Goal: Task Accomplishment & Management: Manage account settings

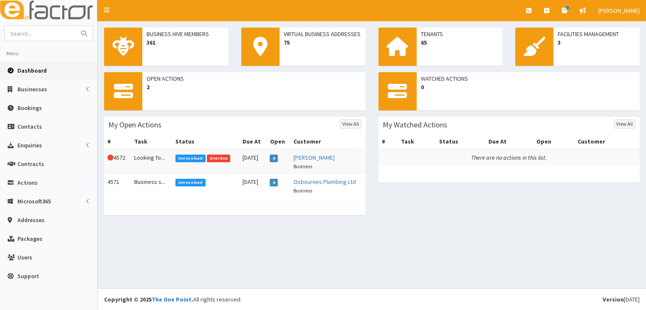
click at [190, 157] on span "Unresolved" at bounding box center [191, 159] width 30 height 8
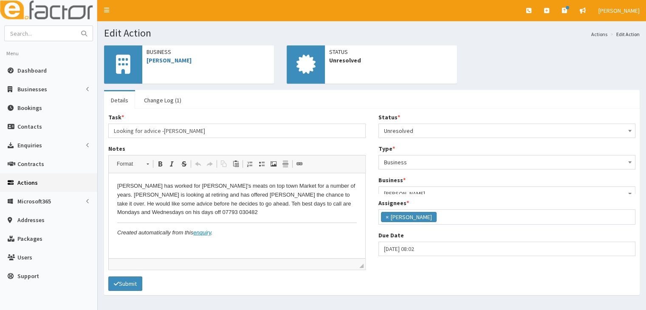
scroll to position [21, 0]
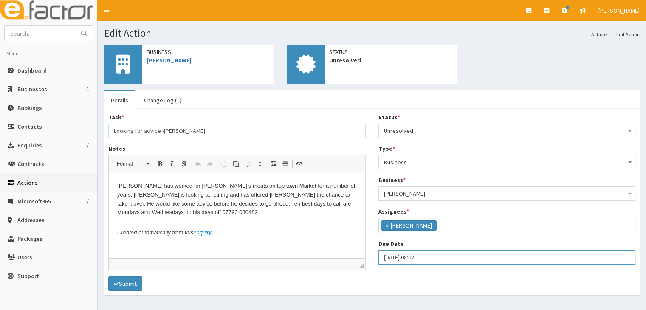
select select "8"
select select "2"
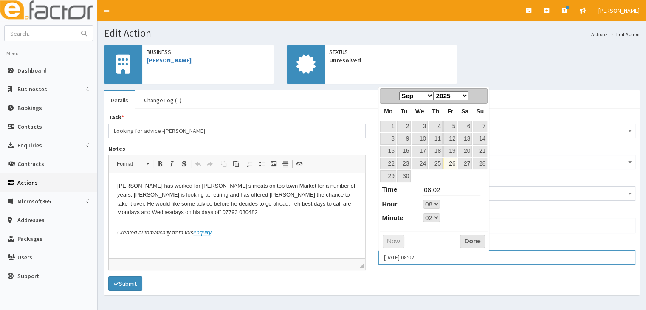
drag, startPoint x: 382, startPoint y: 255, endPoint x: 471, endPoint y: 258, distance: 89.3
click at [471, 258] on input "26-09-2025 08:02" at bounding box center [508, 257] width 258 height 14
click at [388, 175] on link "29" at bounding box center [388, 175] width 16 height 11
type input "29-09-2025 08:02"
select select "8"
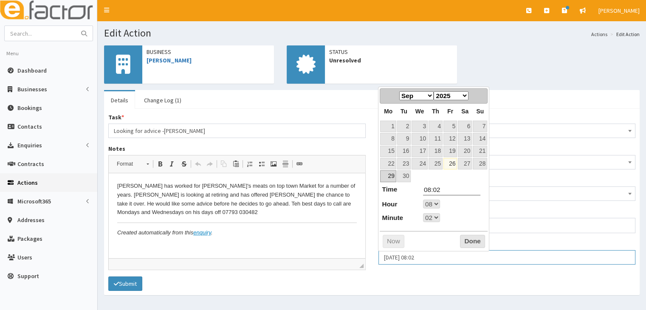
select select "2"
click at [404, 174] on link "30" at bounding box center [404, 175] width 14 height 11
type input "30-09-2025 08:02"
select select "8"
select select "2"
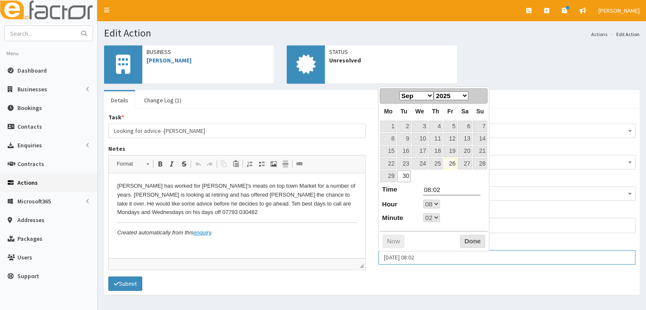
drag, startPoint x: 411, startPoint y: 256, endPoint x: 451, endPoint y: 258, distance: 40.0
click at [451, 258] on input "30-09-2025 08:02" at bounding box center [508, 257] width 258 height 14
type input "30-09-2025"
select select "8"
select select "2"
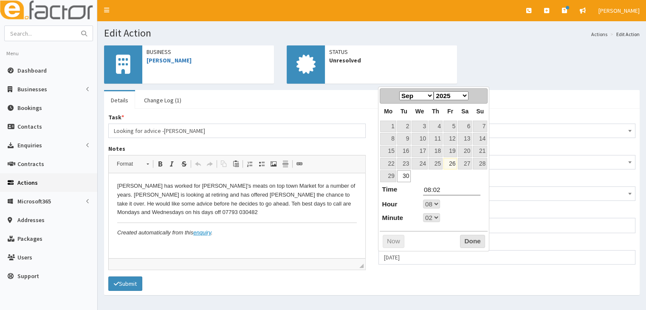
click at [407, 176] on link "30" at bounding box center [404, 175] width 14 height 11
type input "30-09-2025 08:02"
select select "8"
select select "2"
click at [437, 204] on select "00 01 02 03 04 05 06 07 08 09 10 11 12 13 14 15 16 17 18 19 20 21 22 23" at bounding box center [431, 204] width 17 height 9
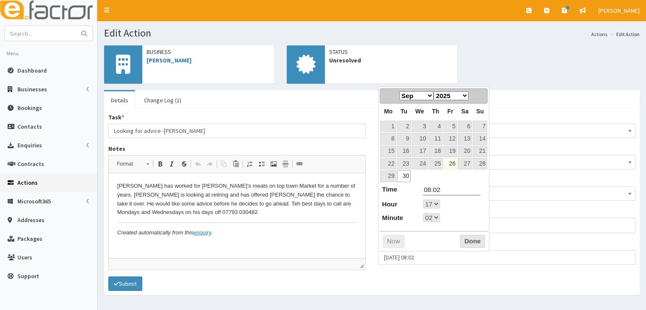
type input "30-09-2025 17:02"
type input "17:02"
select select "17"
select select "2"
click at [439, 218] on select "00 01 02 03 04 05 06 07 08 09 10 11 12 13 14 15 16 17 18 19 20 21 22 23 24 25 2…" at bounding box center [431, 217] width 17 height 9
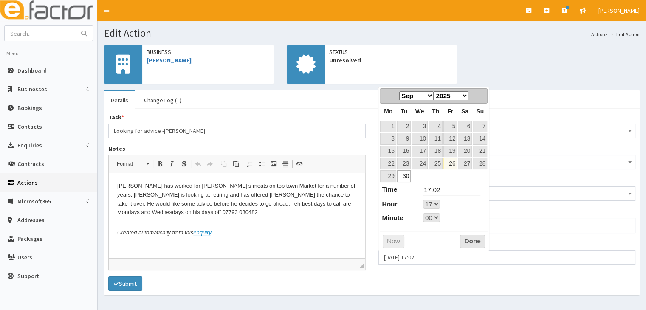
type input "30-09-2025 17:00"
type input "17:00"
select select "17"
click at [474, 241] on button "Done" at bounding box center [472, 242] width 25 height 14
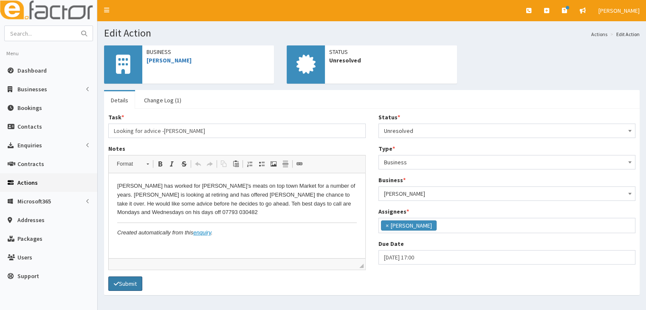
click at [133, 282] on button "Submit" at bounding box center [125, 284] width 34 height 14
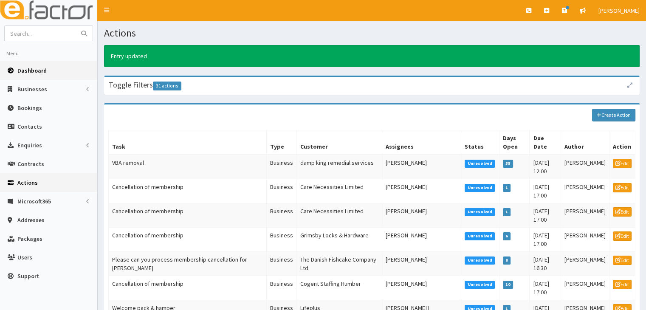
click at [38, 70] on span "Dashboard" at bounding box center [31, 71] width 29 height 8
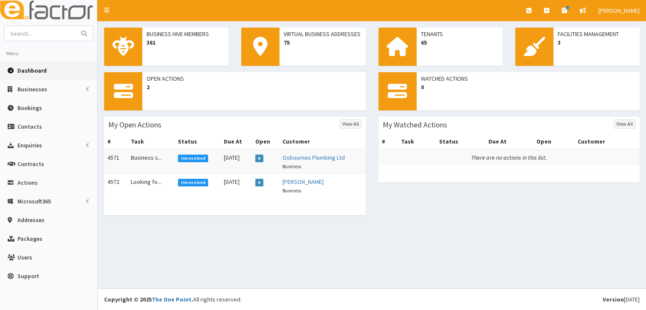
click at [179, 184] on span "Unresolved" at bounding box center [193, 183] width 30 height 8
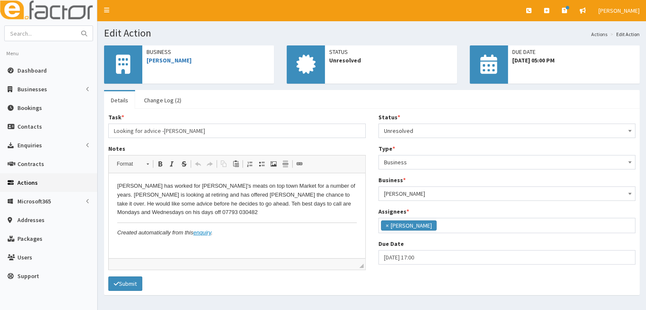
scroll to position [21, 0]
click at [22, 70] on span "Dashboard" at bounding box center [31, 71] width 29 height 8
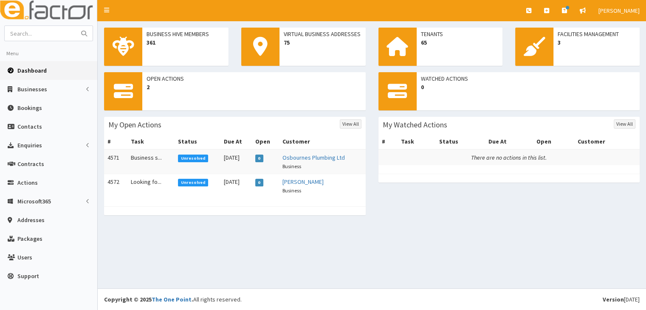
click at [187, 157] on span "Unresolved" at bounding box center [193, 159] width 30 height 8
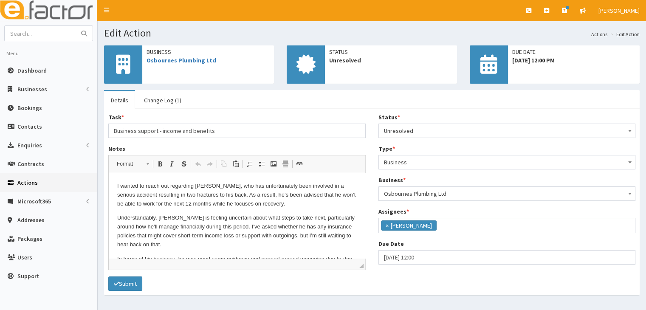
scroll to position [21, 0]
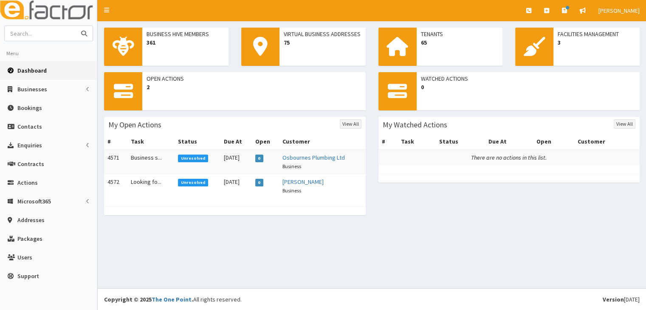
click at [44, 36] on input "text" at bounding box center [40, 33] width 71 height 15
type input "[PERSON_NAME]"
click at [87, 33] on icon "submit" at bounding box center [84, 34] width 6 height 6
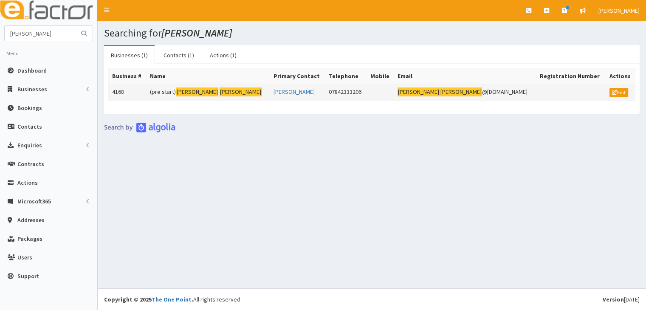
click at [201, 89] on mark "[PERSON_NAME]" at bounding box center [197, 92] width 42 height 9
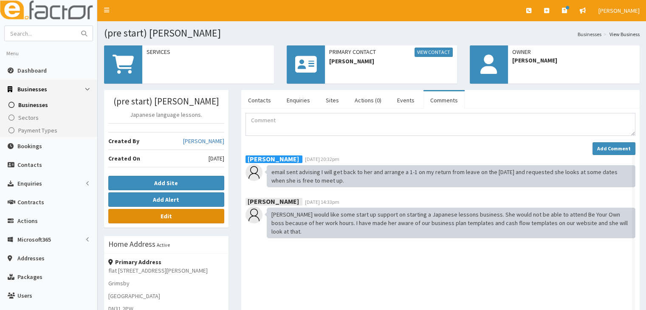
click at [164, 213] on b "Edit" at bounding box center [166, 216] width 11 height 8
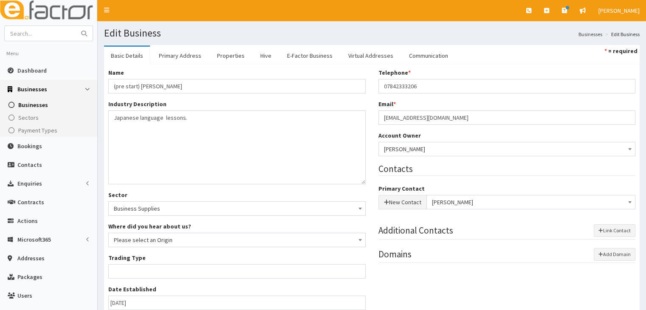
click at [134, 55] on link "Basic Details" at bounding box center [127, 56] width 46 height 18
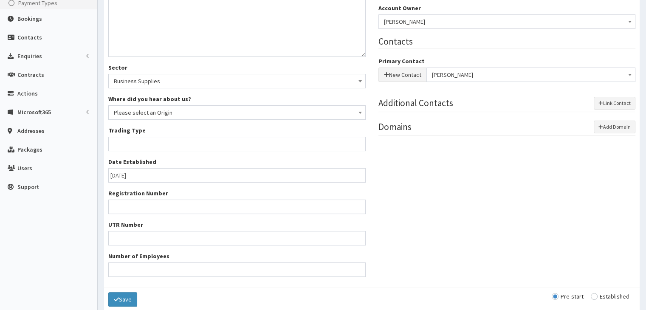
scroll to position [165, 0]
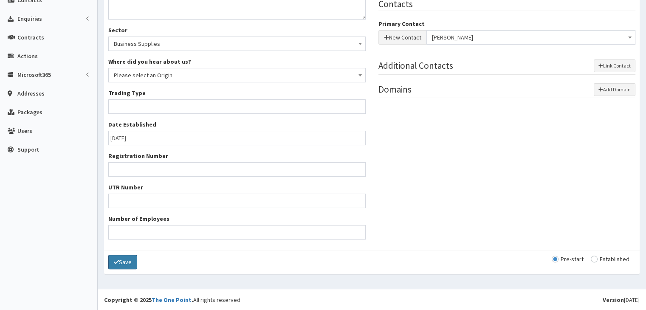
click at [117, 261] on icon "submit" at bounding box center [116, 262] width 5 height 6
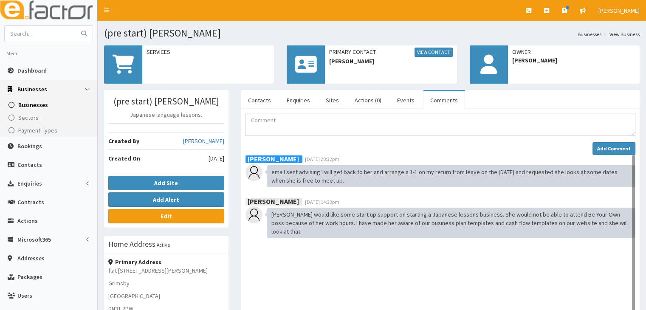
click at [434, 99] on link "Comments" at bounding box center [444, 100] width 41 height 18
